Goal: Task Accomplishment & Management: Use online tool/utility

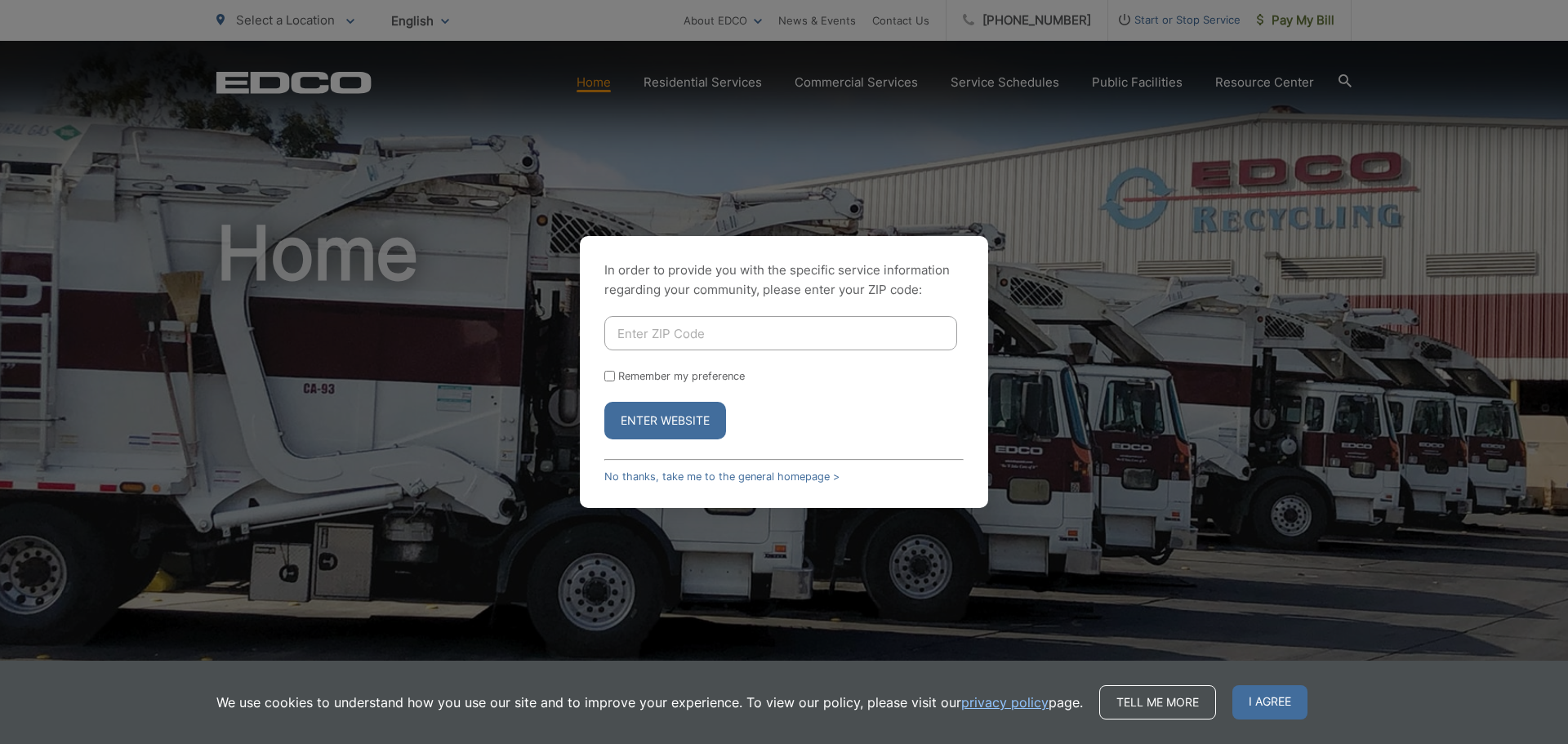
click at [684, 332] on input "Enter ZIP Code" at bounding box center [780, 333] width 353 height 34
type input "92131"
click at [695, 432] on button "Enter Website" at bounding box center [665, 420] width 122 height 37
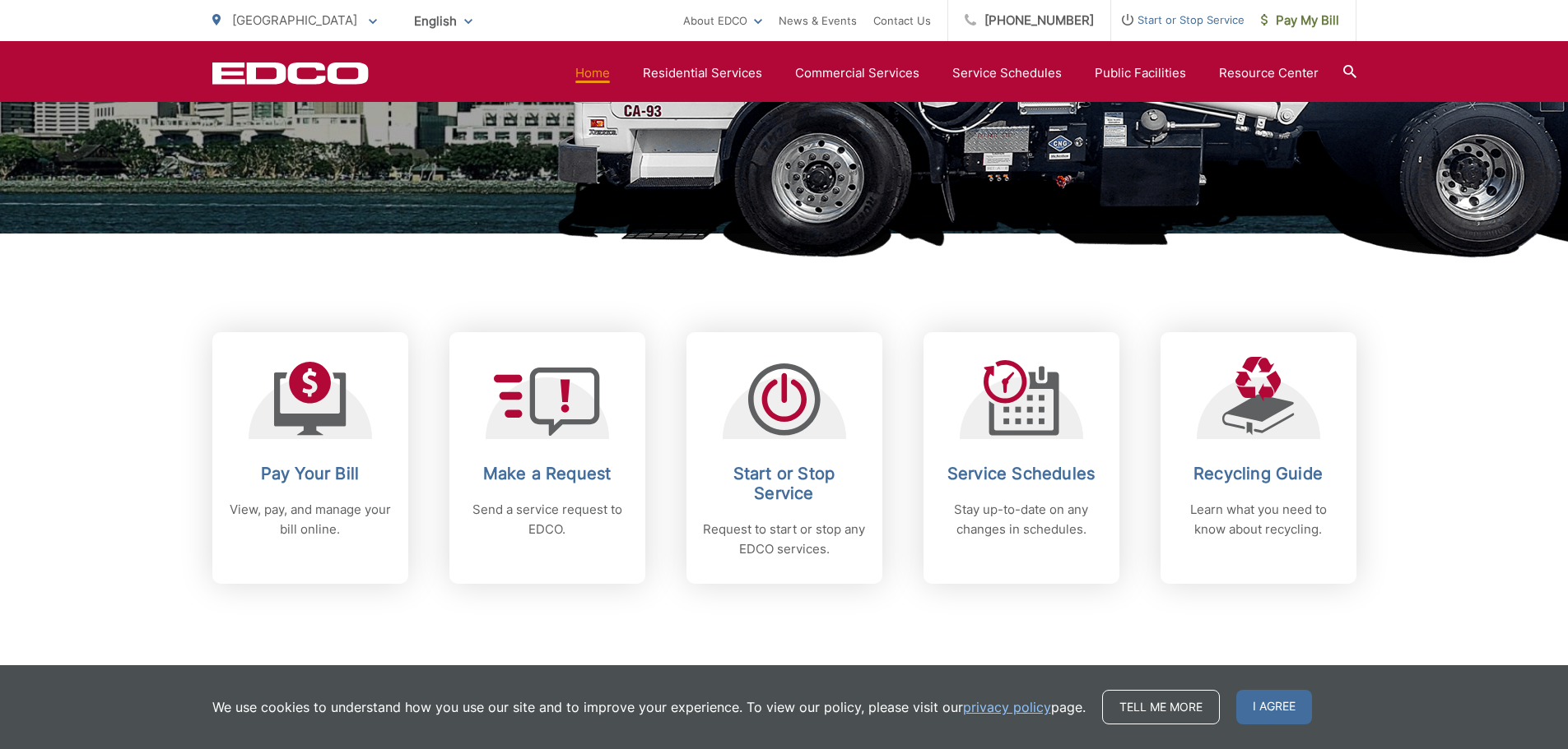
scroll to position [493, 0]
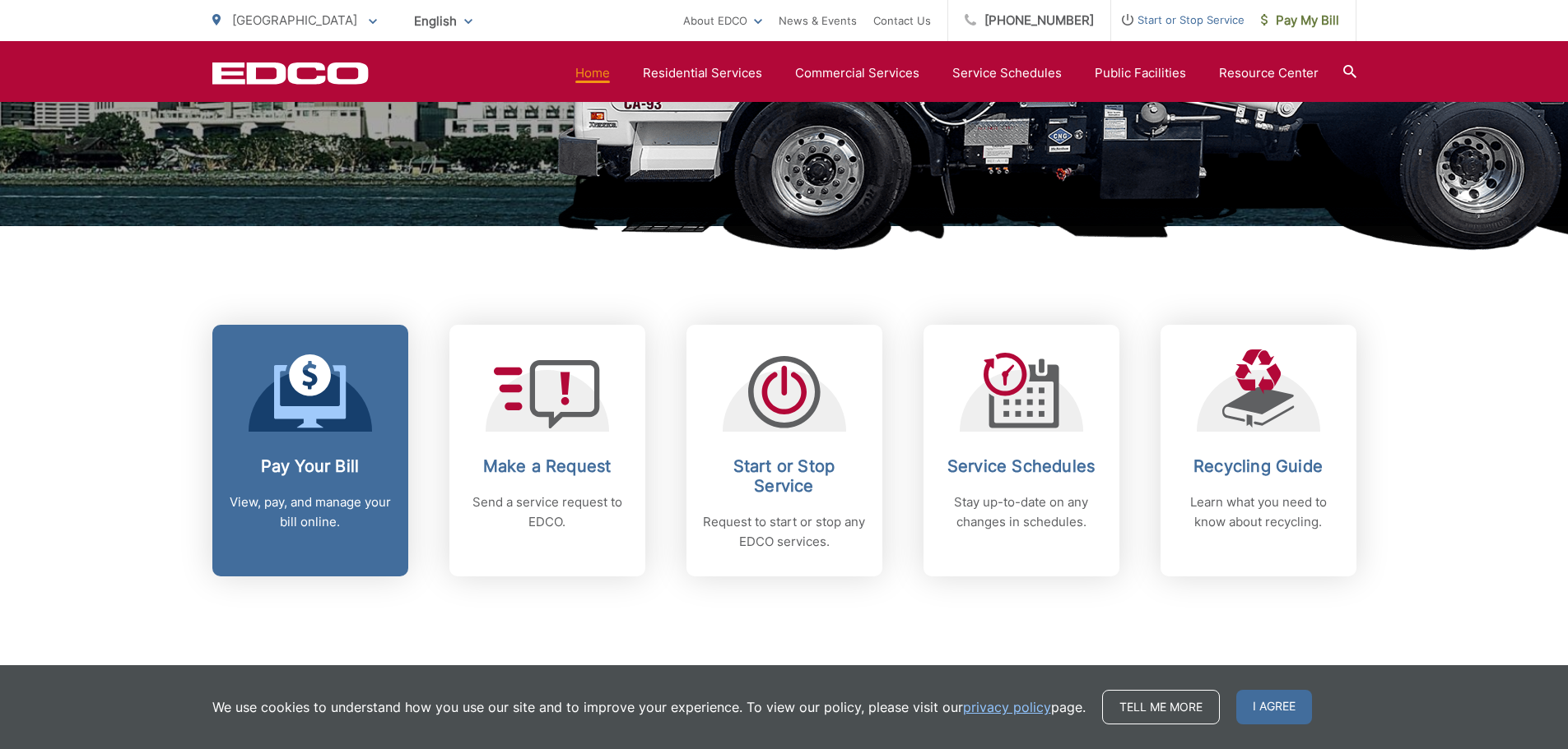
click at [268, 475] on h2 "Pay Your Bill" at bounding box center [310, 466] width 163 height 20
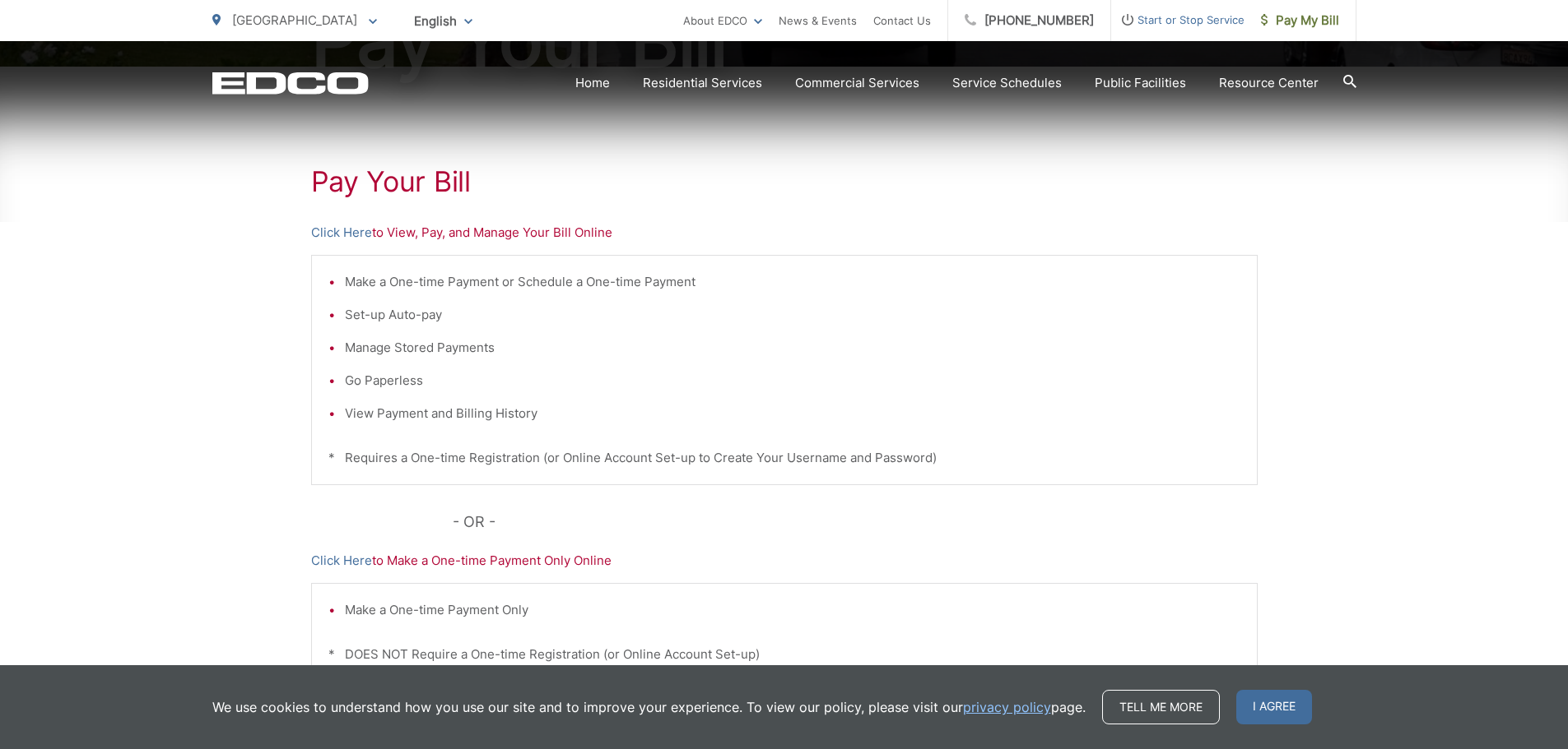
scroll to position [329, 0]
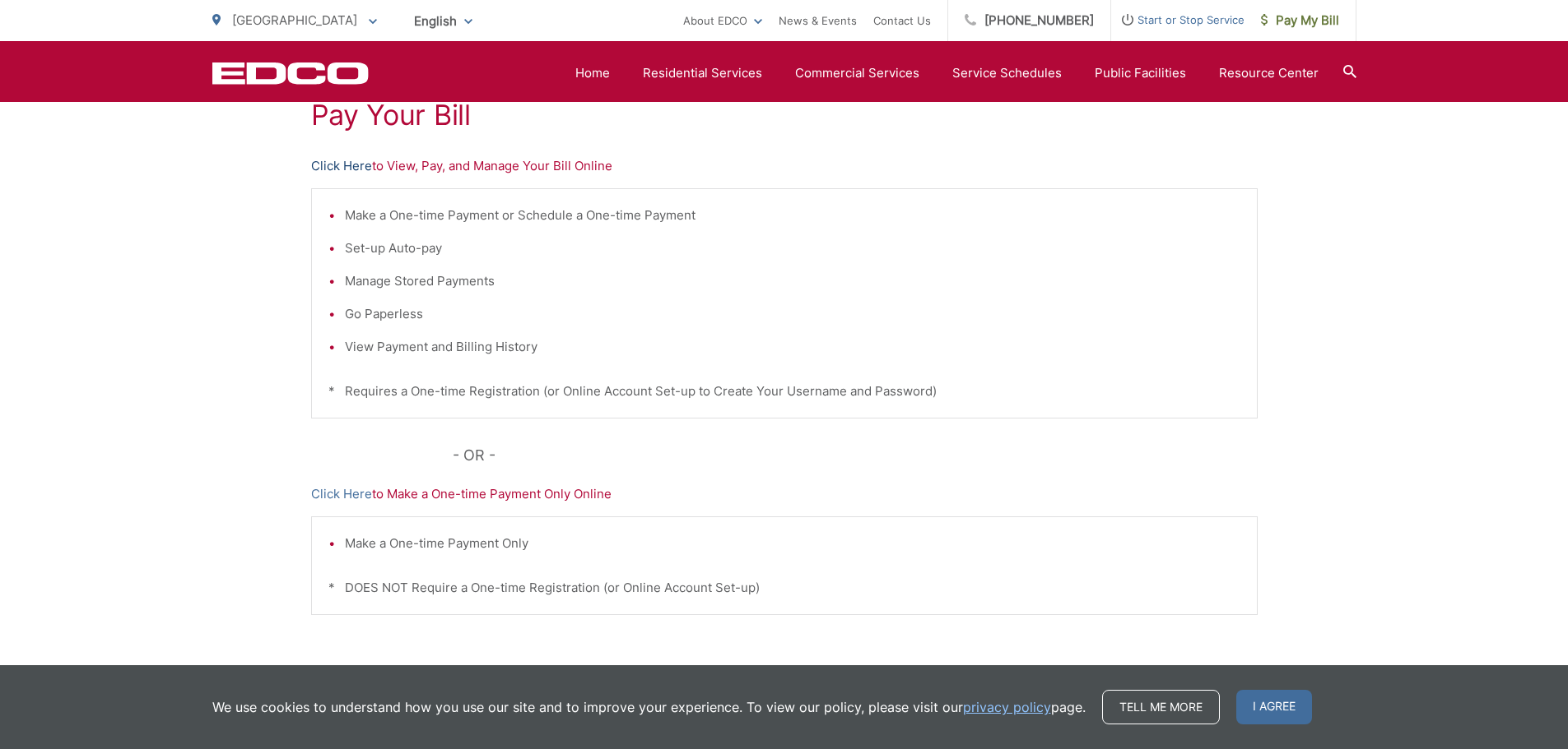
click at [347, 171] on link "Click Here" at bounding box center [341, 165] width 61 height 20
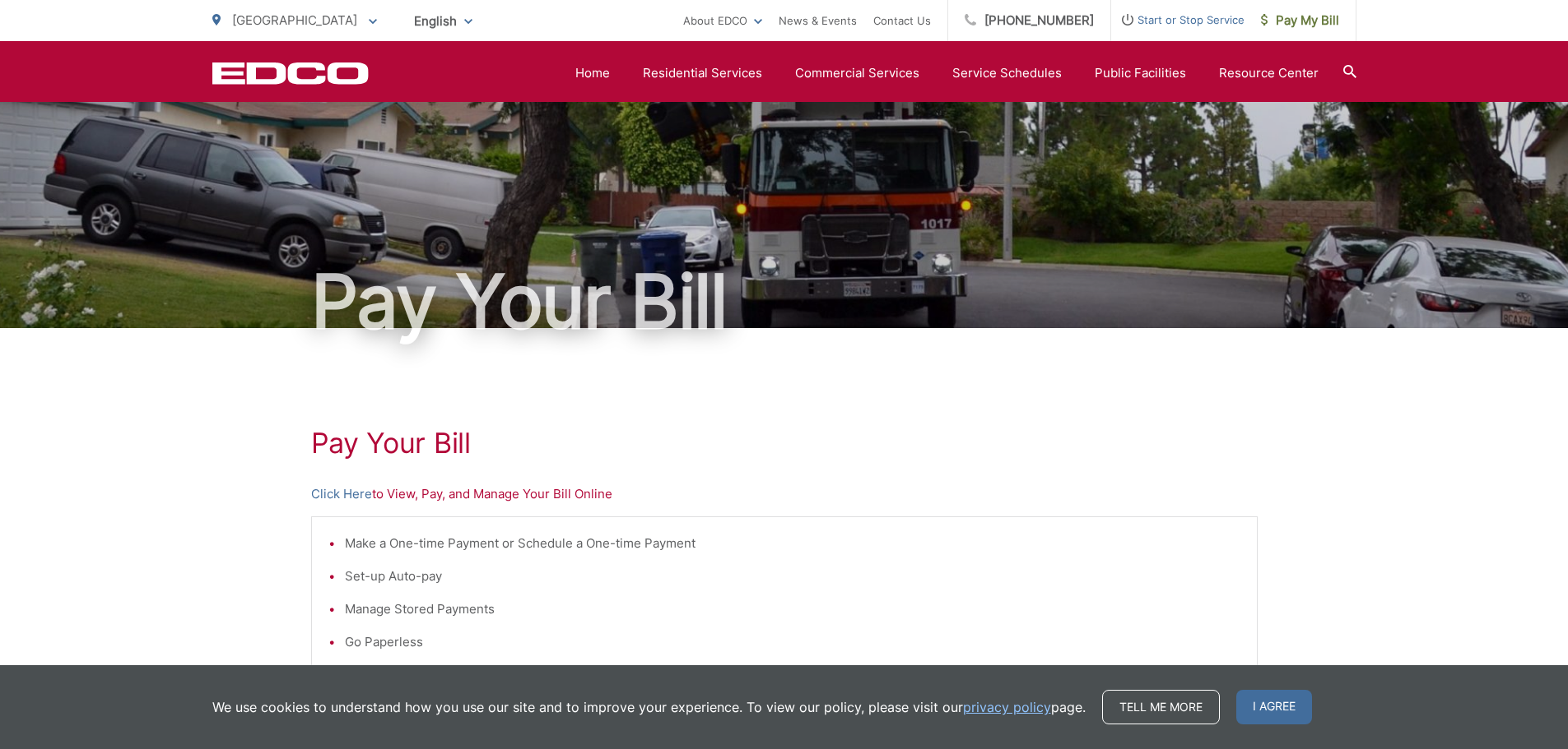
scroll to position [0, 0]
